Goal: Find specific page/section

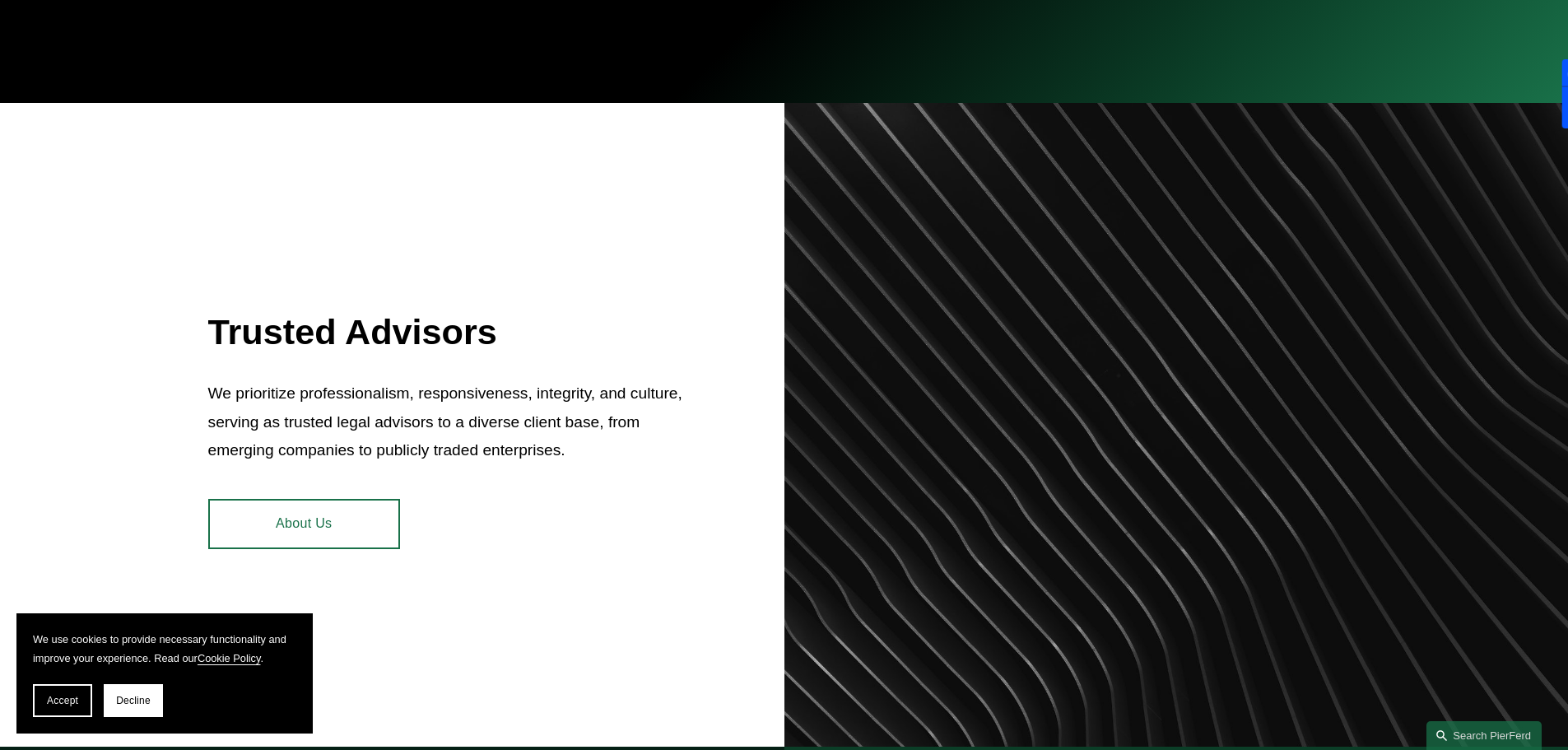
scroll to position [576, 0]
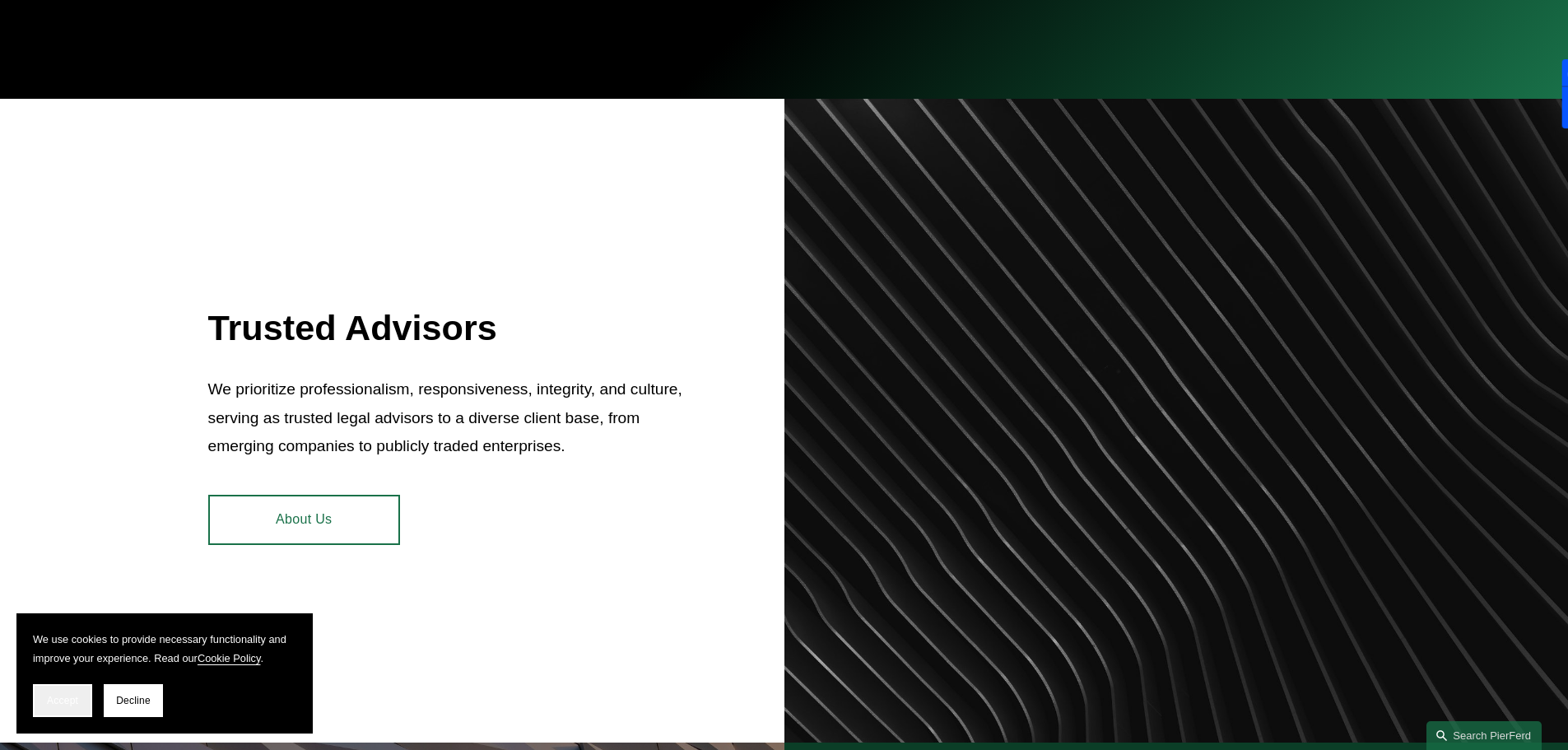
click at [64, 704] on span "Accept" at bounding box center [62, 701] width 32 height 12
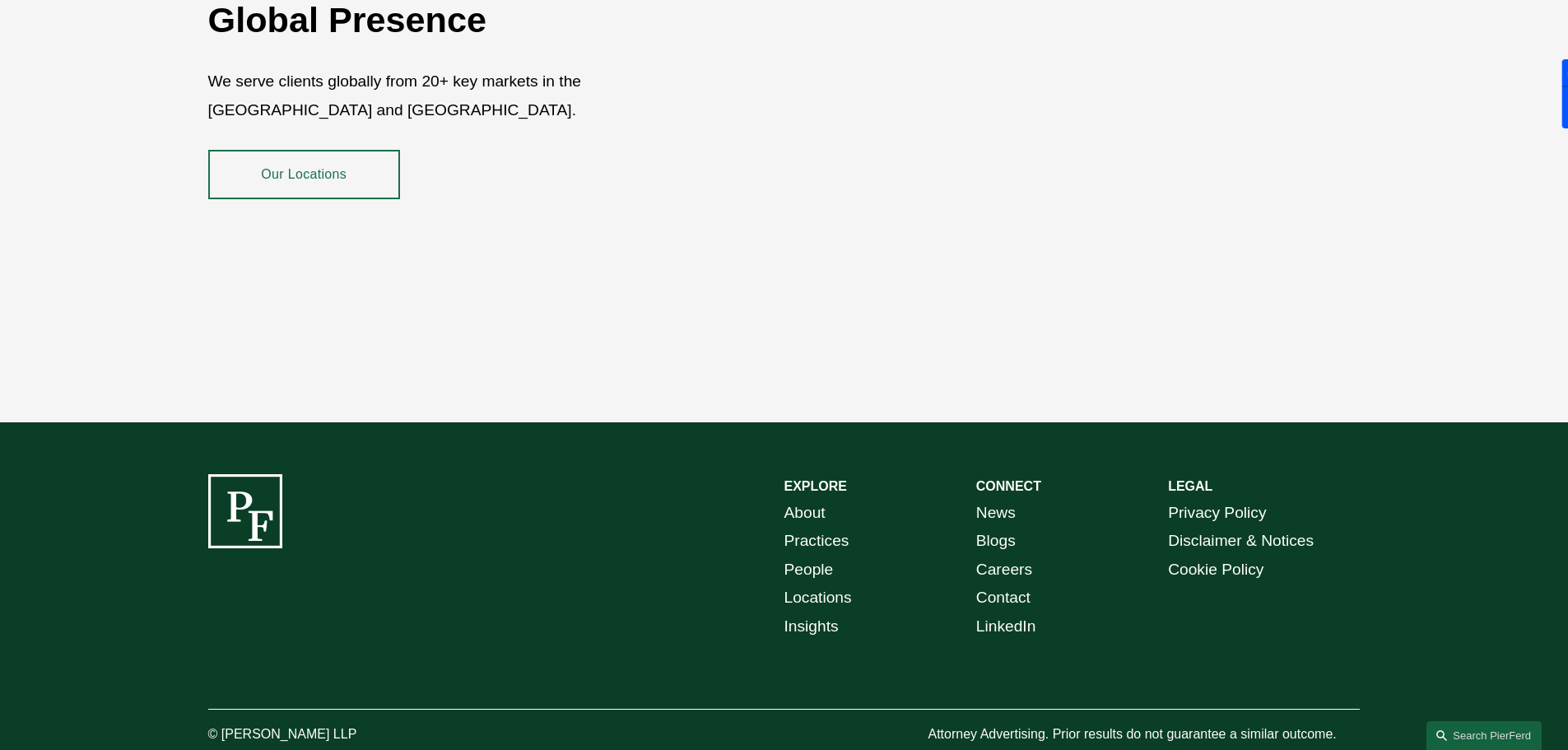
scroll to position [3013, 0]
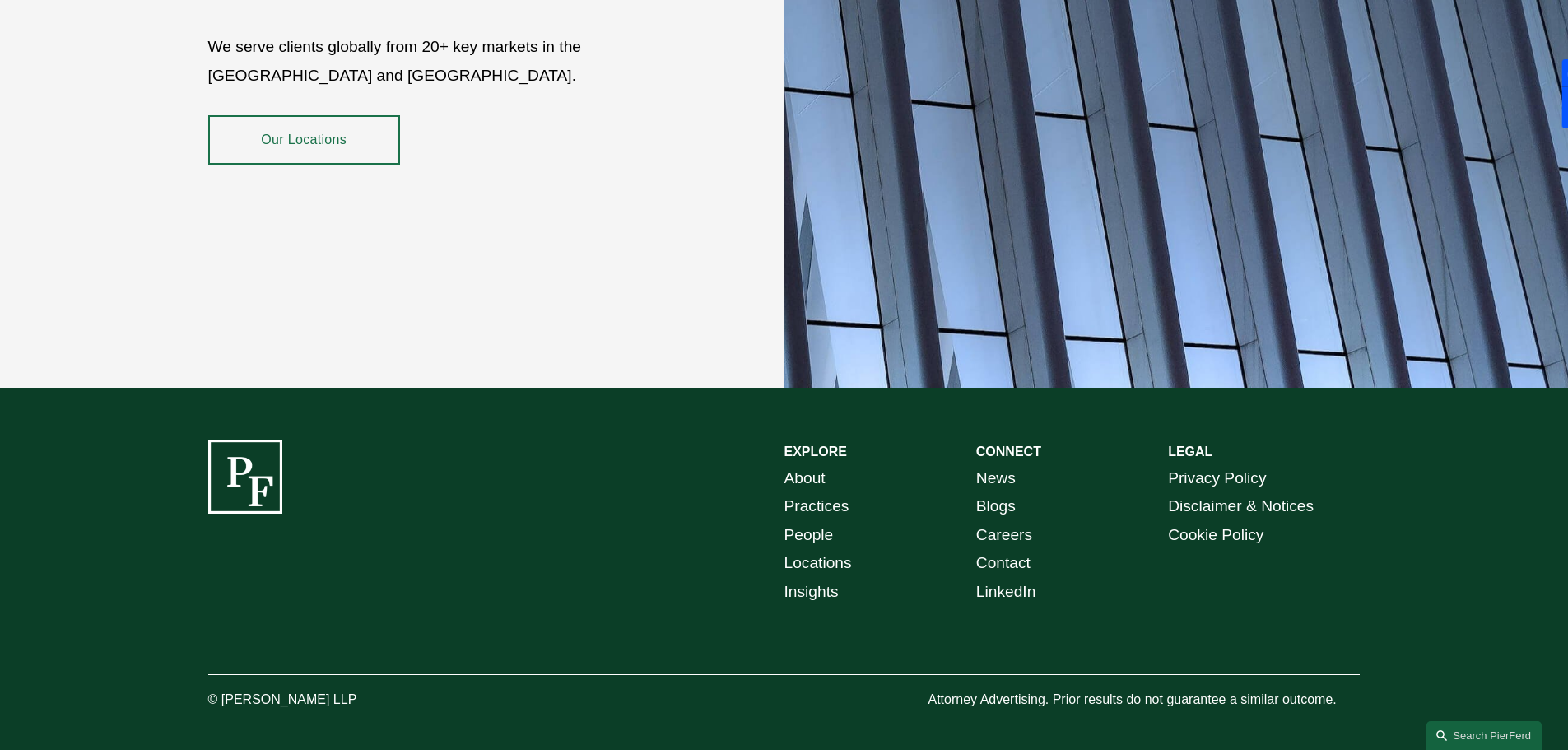
click at [1009, 550] on link "Contact" at bounding box center [1003, 564] width 54 height 29
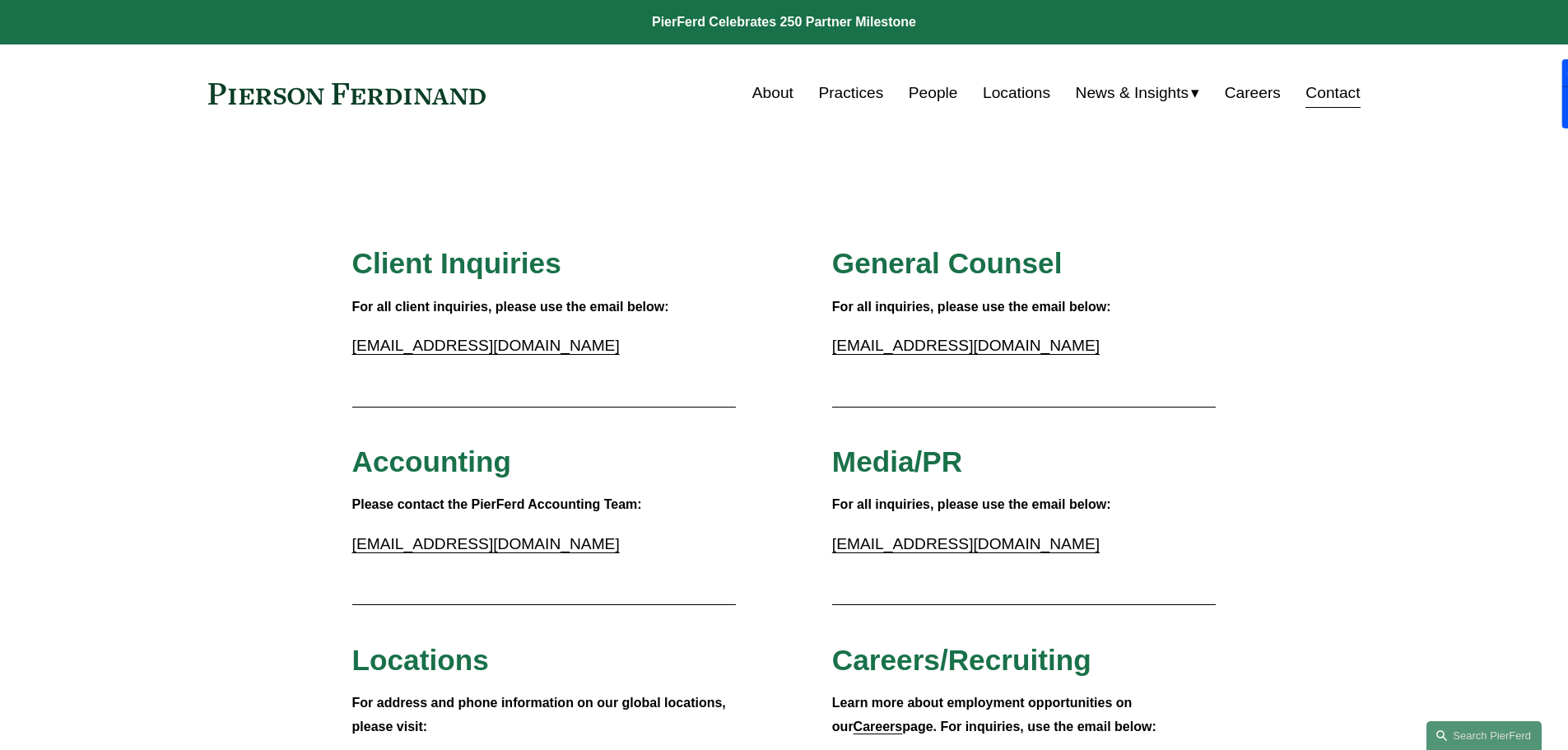
click at [380, 95] on link at bounding box center [347, 94] width 278 height 22
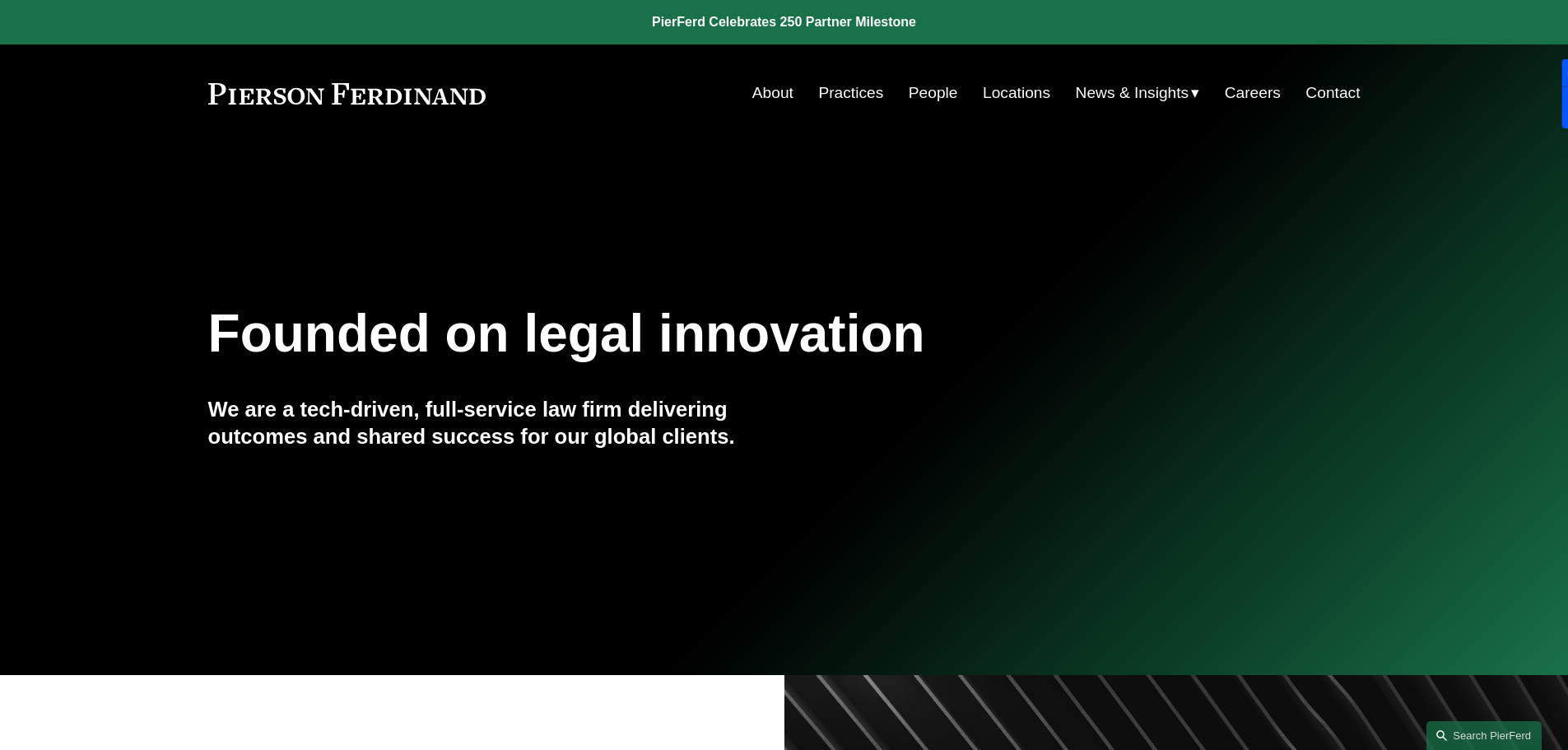
click at [933, 91] on link "People" at bounding box center [933, 93] width 49 height 32
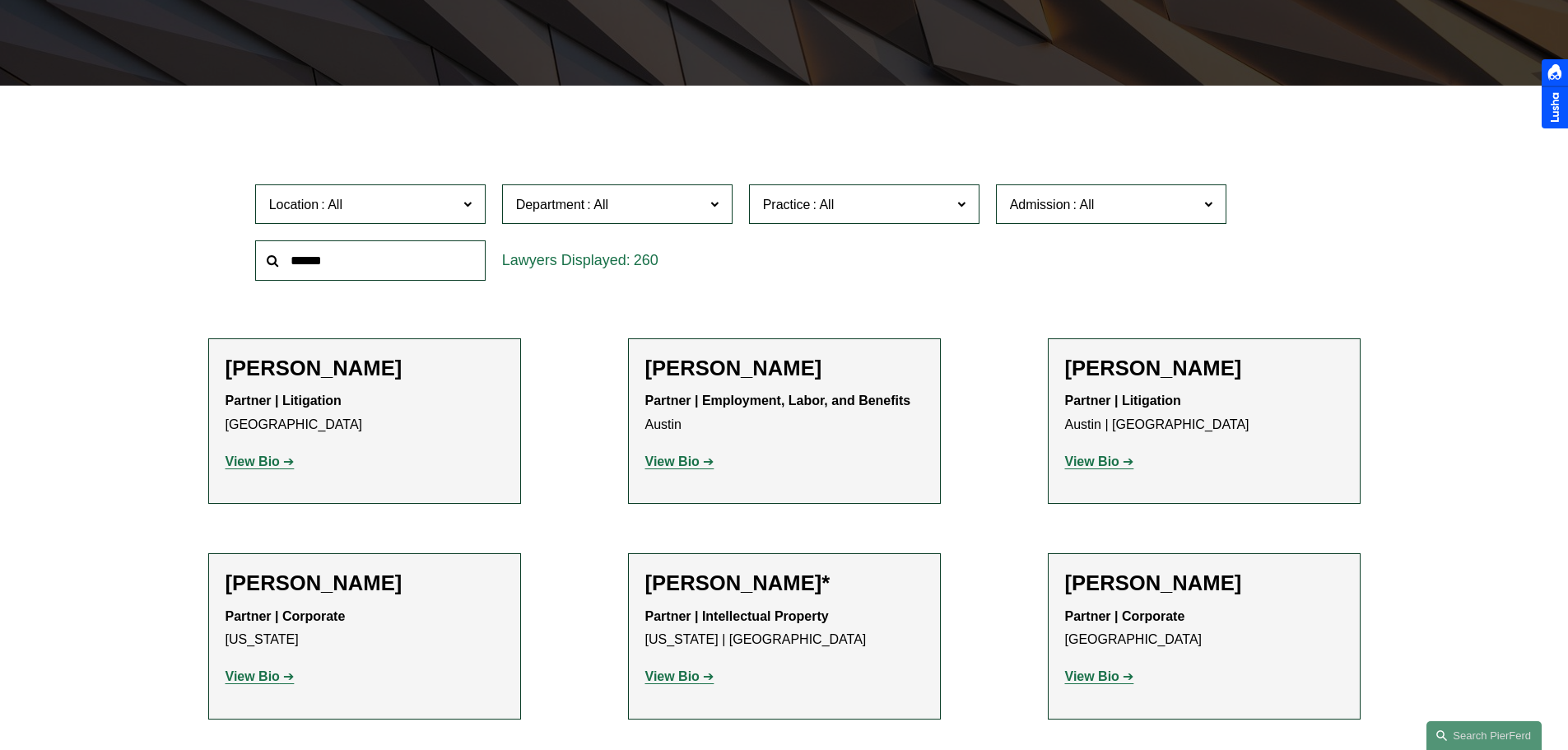
scroll to position [411, 0]
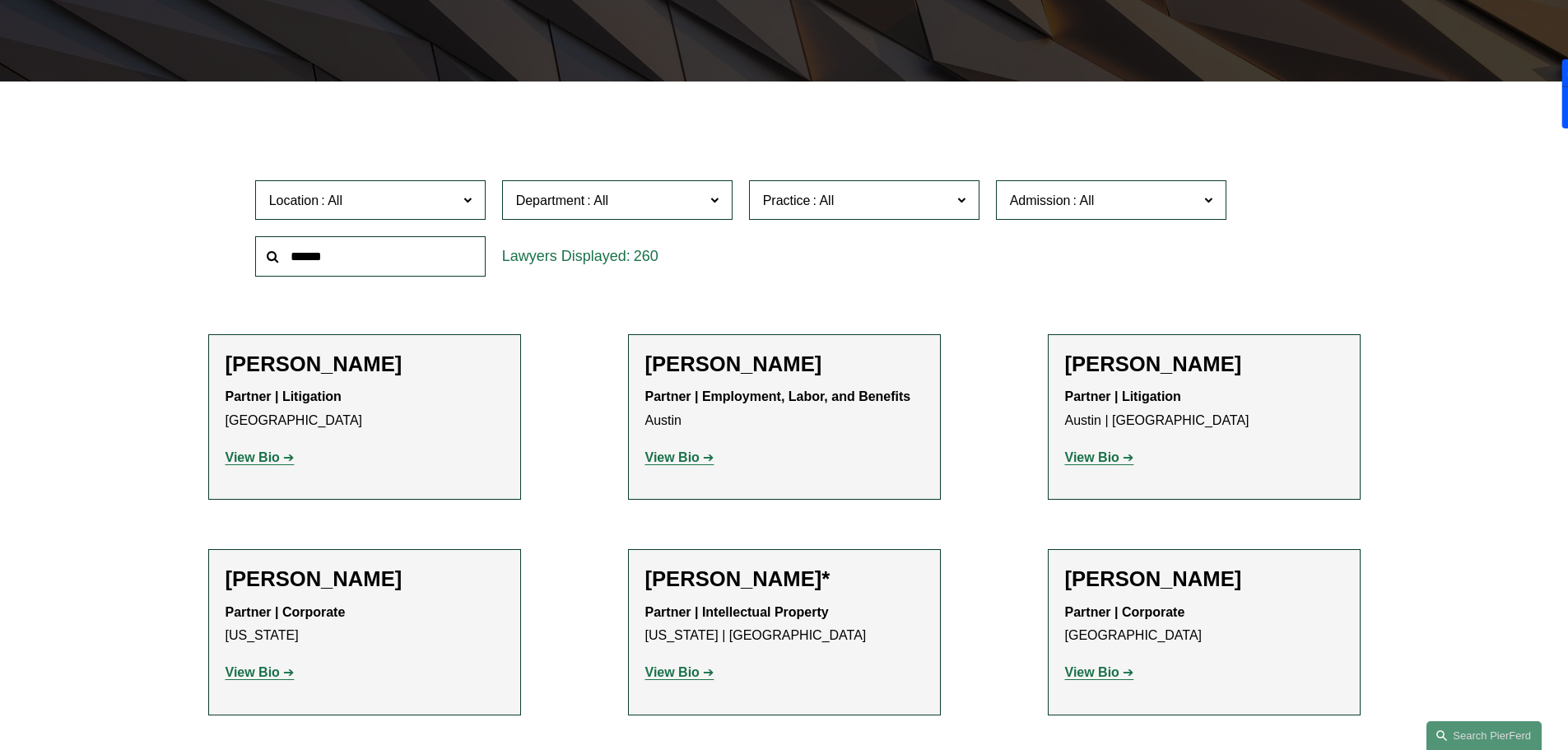
click at [439, 199] on span "Location" at bounding box center [363, 200] width 188 height 22
click at [0, 0] on link "London" at bounding box center [0, 0] width 0 height 0
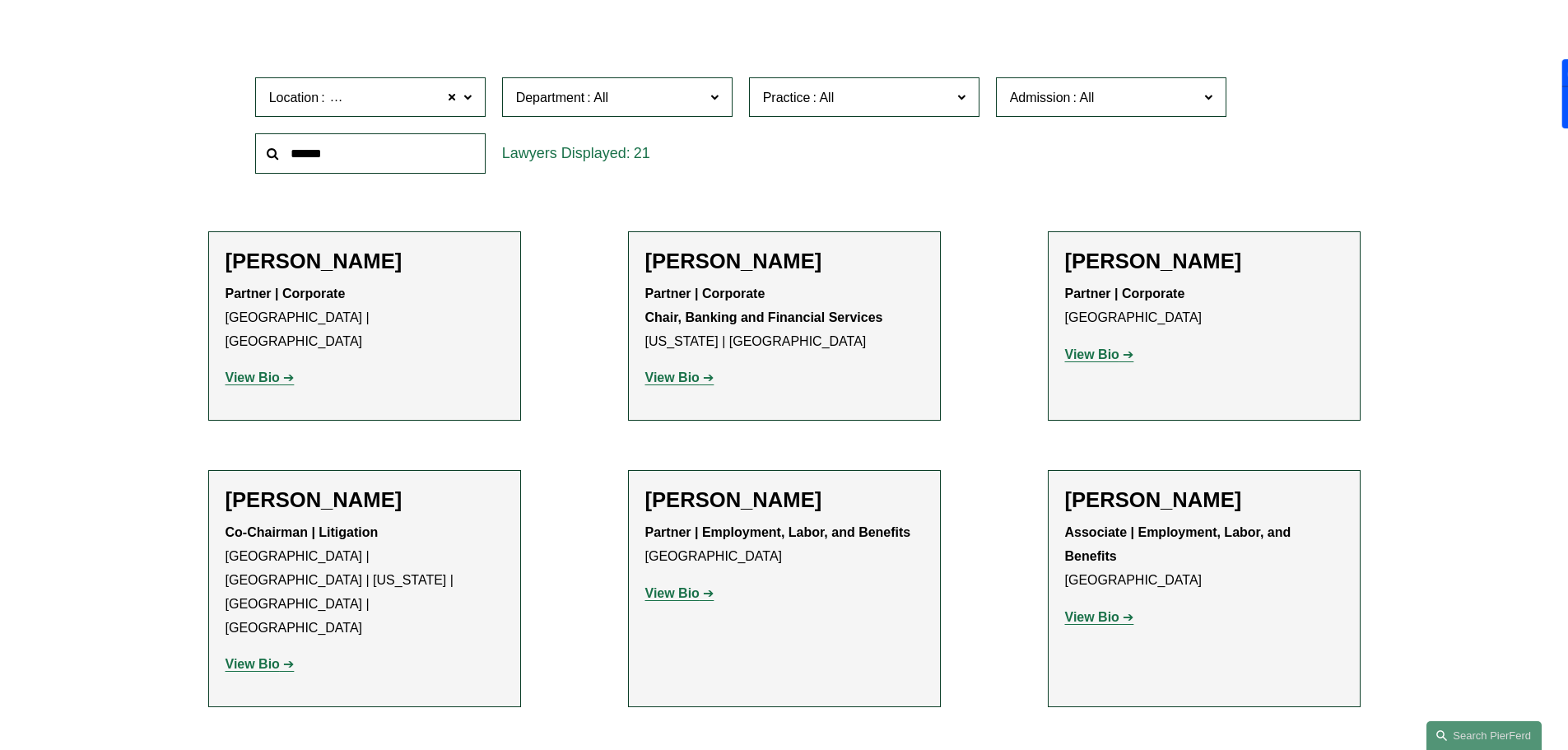
scroll to position [165, 0]
